Goal: Navigation & Orientation: Find specific page/section

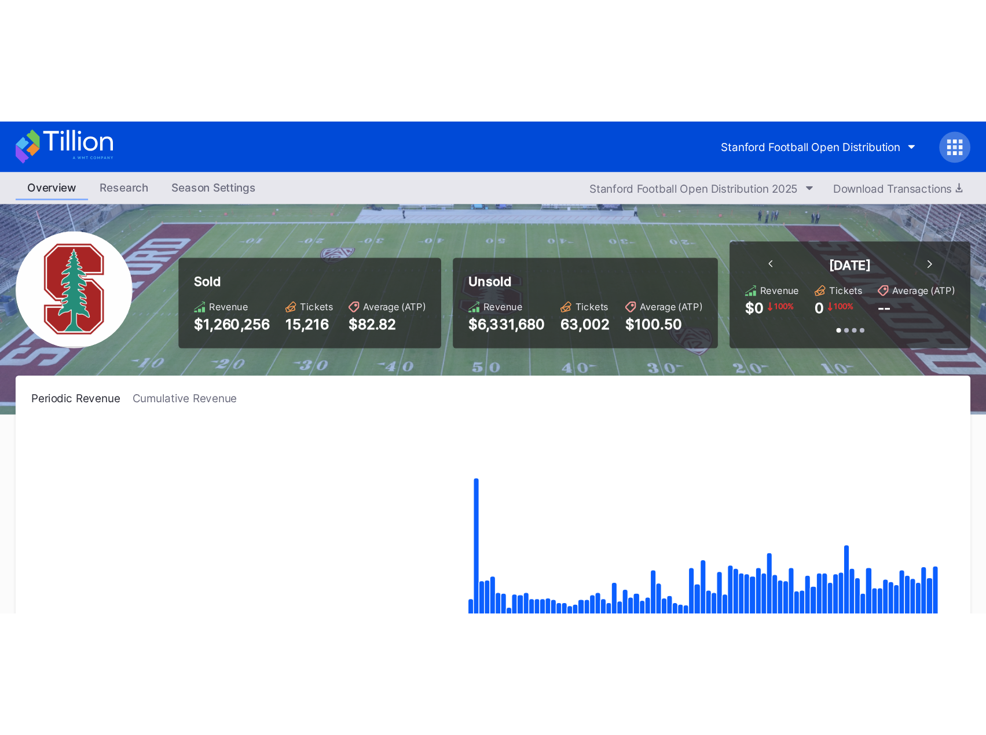
scroll to position [70, 0]
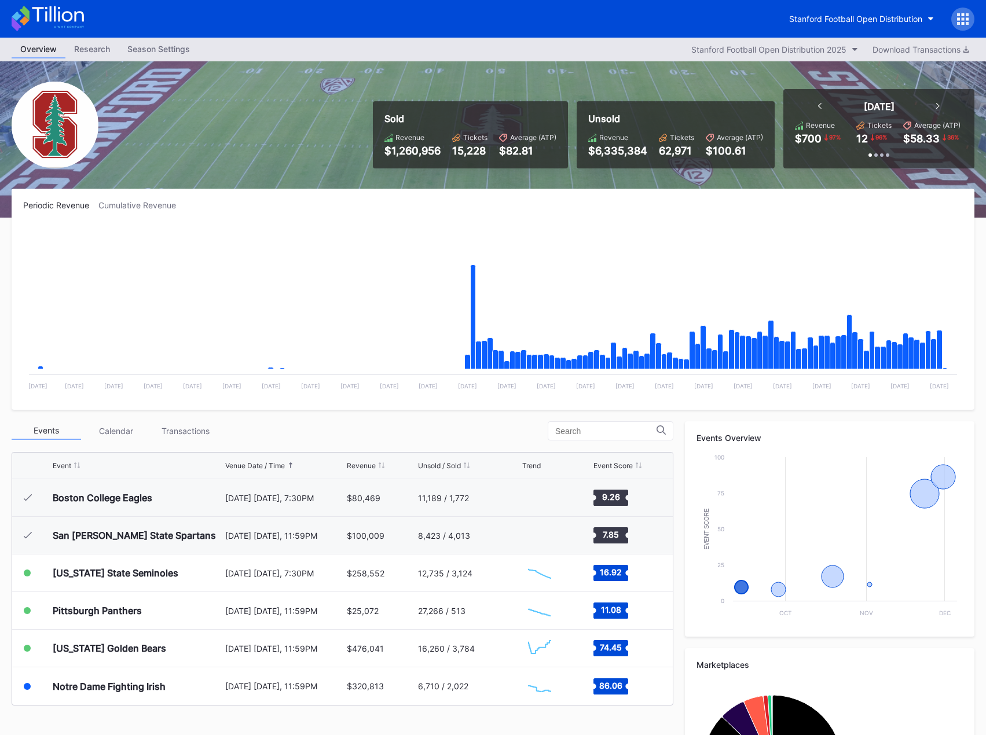
scroll to position [58, 0]
